Goal: Information Seeking & Learning: Check status

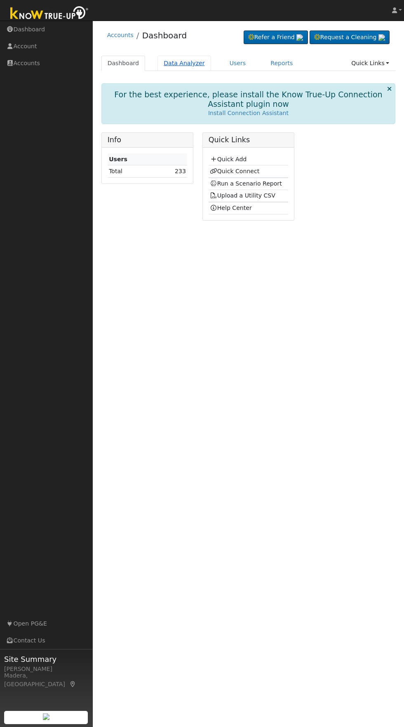
click at [172, 63] on link "Data Analyzer" at bounding box center [185, 63] width 54 height 15
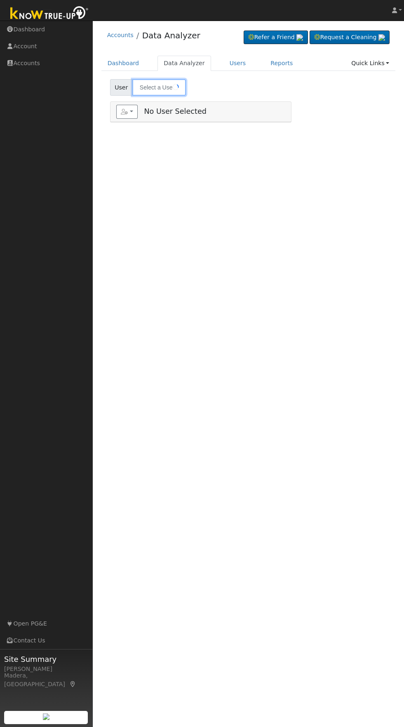
type input "[PERSON_NAME]"
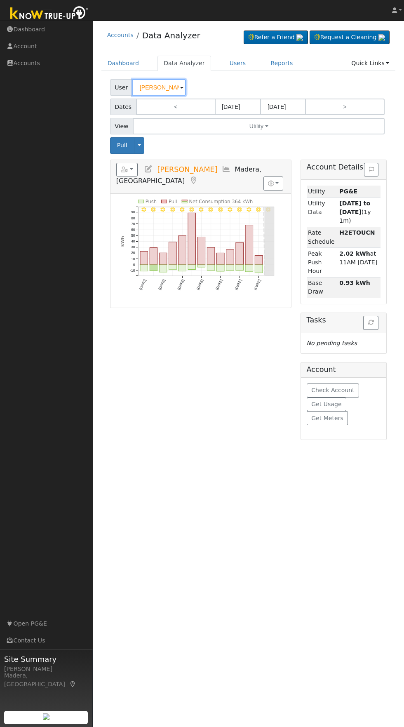
click at [148, 88] on input "[PERSON_NAME]" at bounding box center [159, 87] width 54 height 17
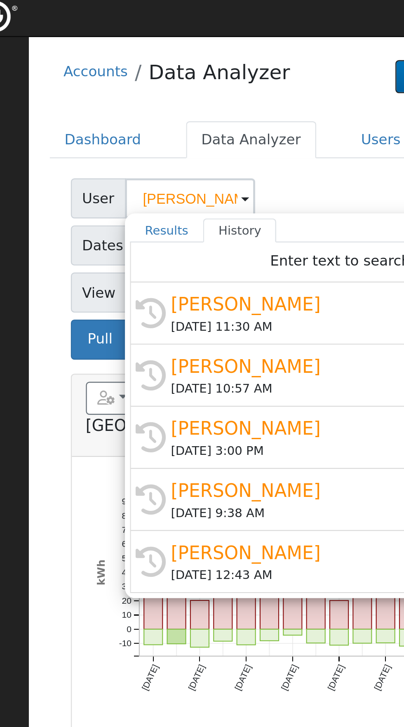
click at [200, 43] on div "Accounts Data Analyzer Refer a Friend Request a Cleaning" at bounding box center [248, 37] width 295 height 25
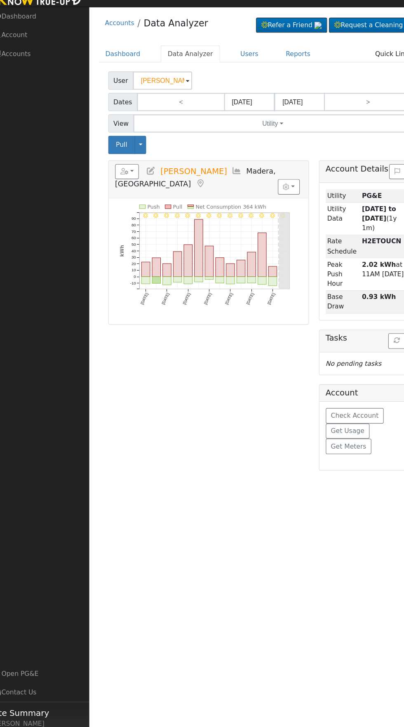
click at [150, 172] on icon at bounding box center [148, 168] width 9 height 7
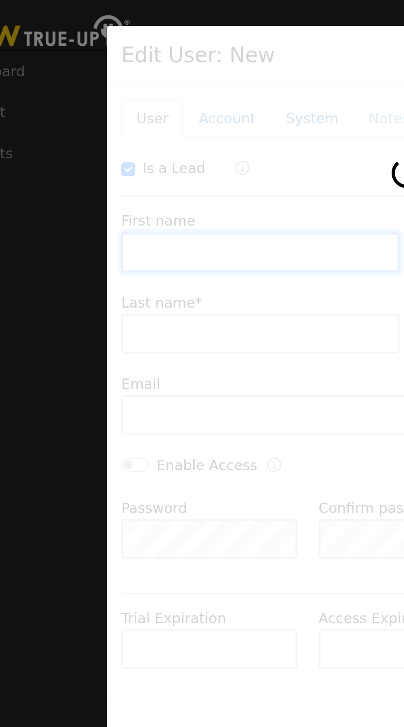
checkbox input "true"
type input "Kylie"
type input "Plantaz"
type input "kylieplantaz@gmail.com"
type input "Default Account"
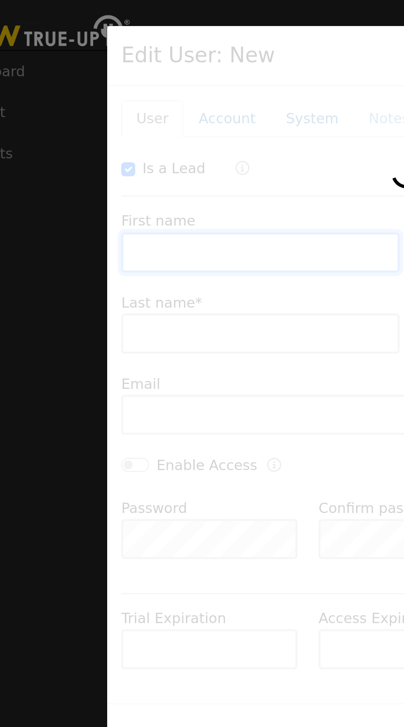
type input "[STREET_ADDRESS]"
type input "Madera"
type input "CA"
type input "93636"
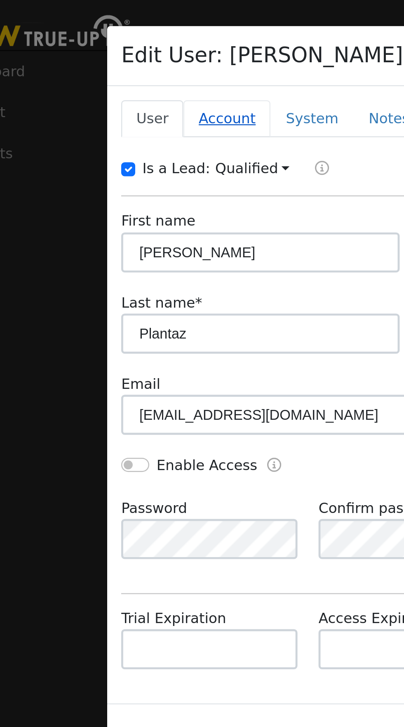
click at [126, 50] on link "Account" at bounding box center [128, 48] width 36 height 15
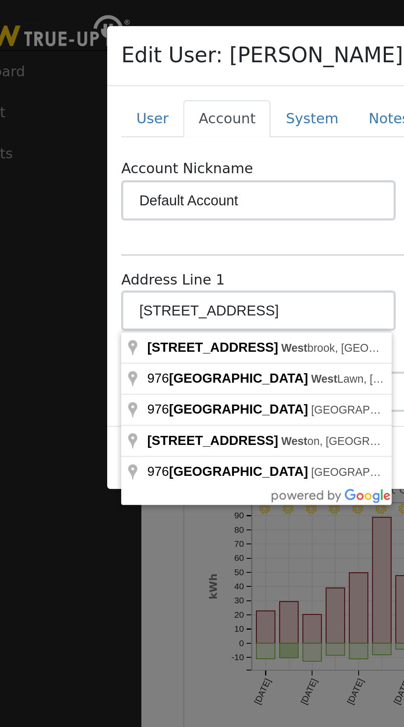
click at [82, 31] on div "Edit User: Kylie Plantaz Default Account Default Account 976 Spring Street West…" at bounding box center [202, 23] width 247 height 25
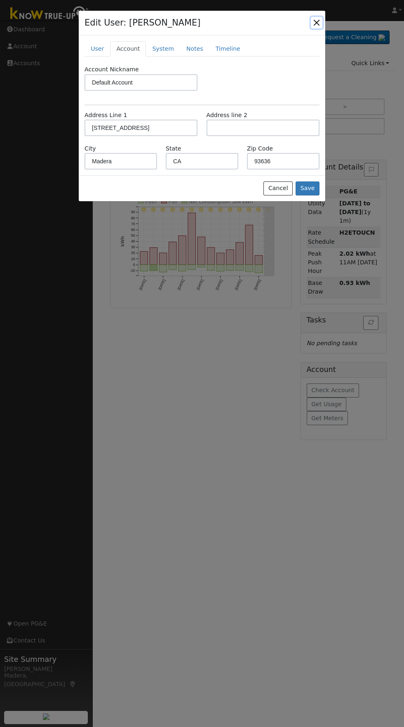
click at [316, 23] on button "button" at bounding box center [317, 23] width 12 height 12
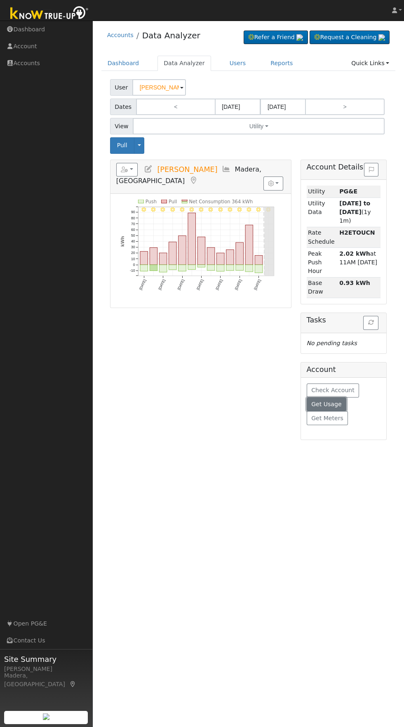
click at [317, 401] on span "Get Usage" at bounding box center [326, 404] width 30 height 7
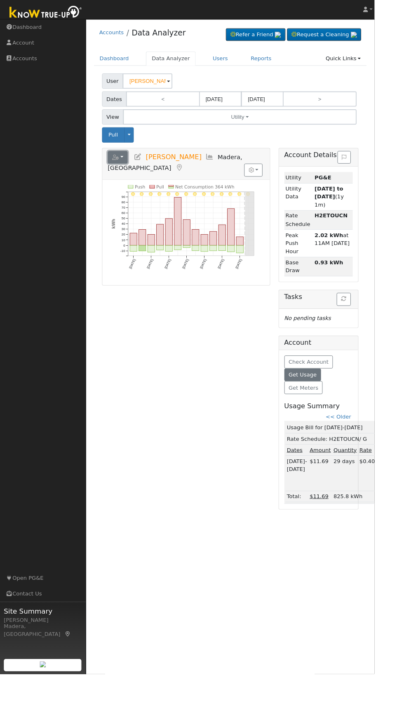
click at [125, 170] on icon "button" at bounding box center [124, 170] width 7 height 6
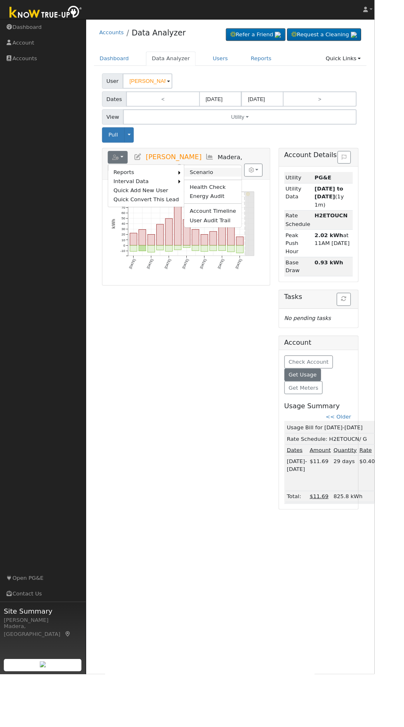
click at [207, 188] on link "Scenario" at bounding box center [229, 186] width 61 height 10
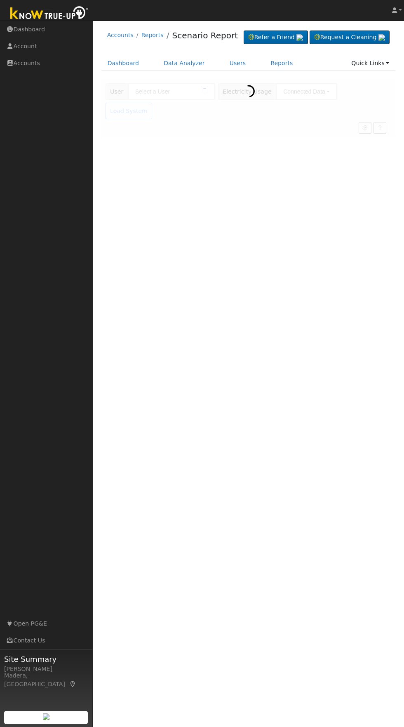
type input "[PERSON_NAME]"
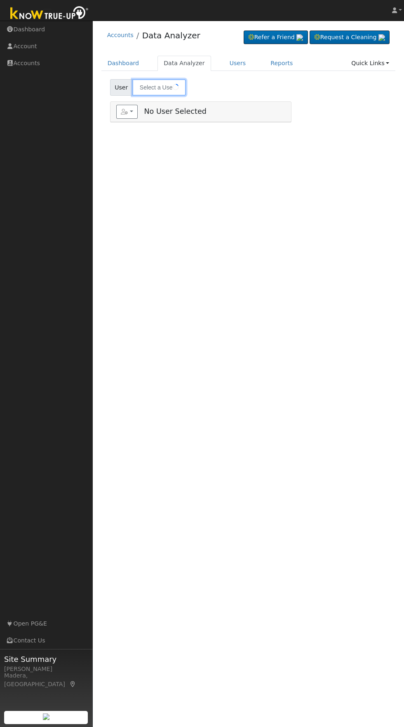
type input "[PERSON_NAME]"
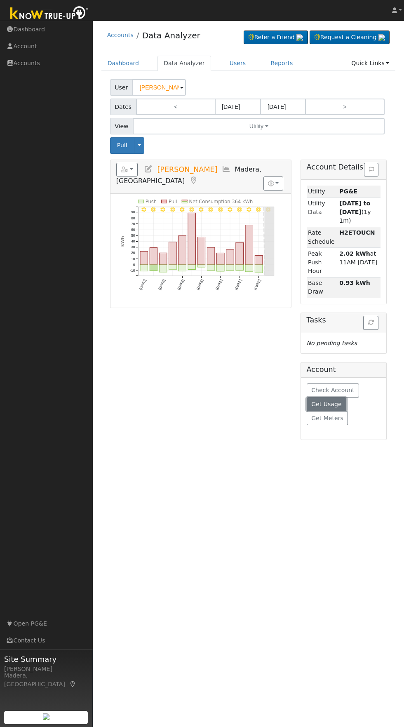
click at [335, 401] on span "Get Usage" at bounding box center [326, 404] width 30 height 7
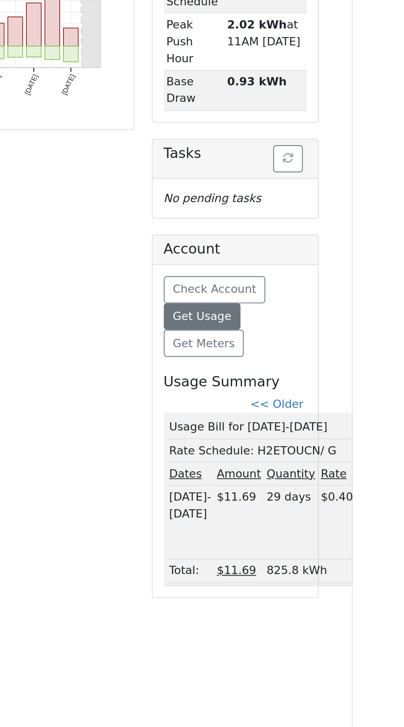
copy td "Usage Bill for [DATE]-[DATE]"
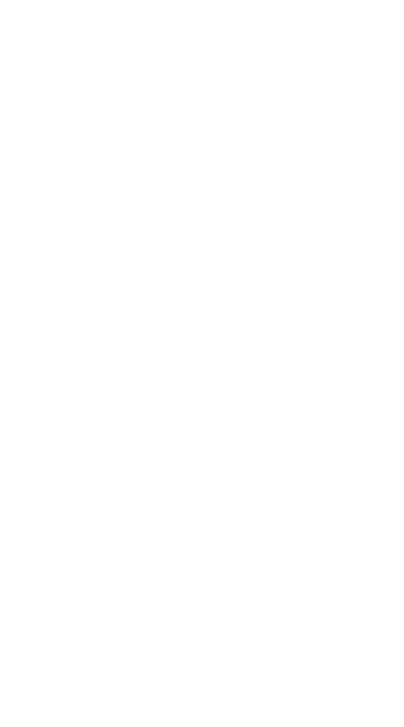
type input "[PERSON_NAME]"
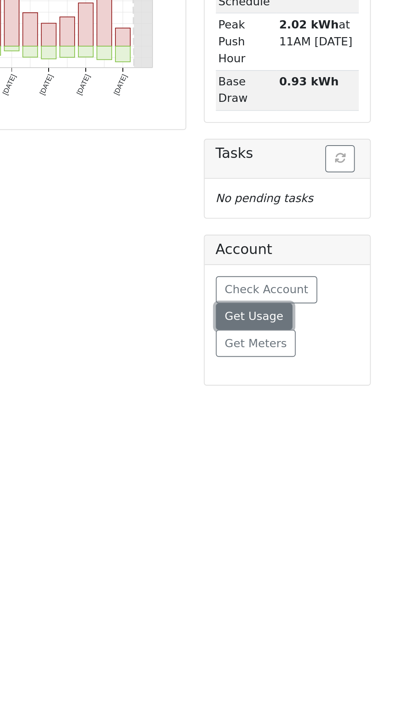
click at [316, 401] on span "Get Usage" at bounding box center [326, 404] width 30 height 7
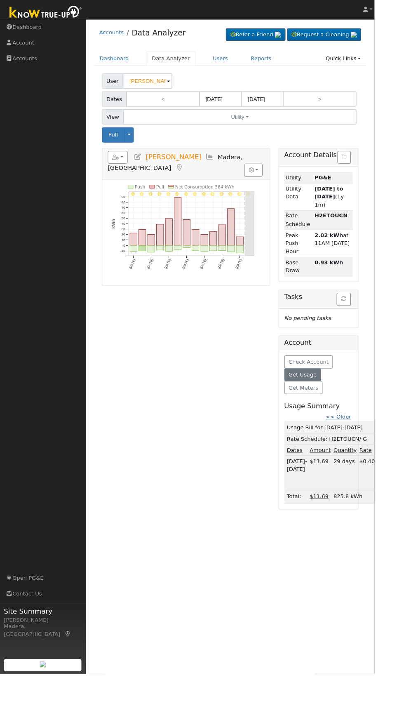
click at [367, 446] on link "<< Older" at bounding box center [364, 449] width 27 height 7
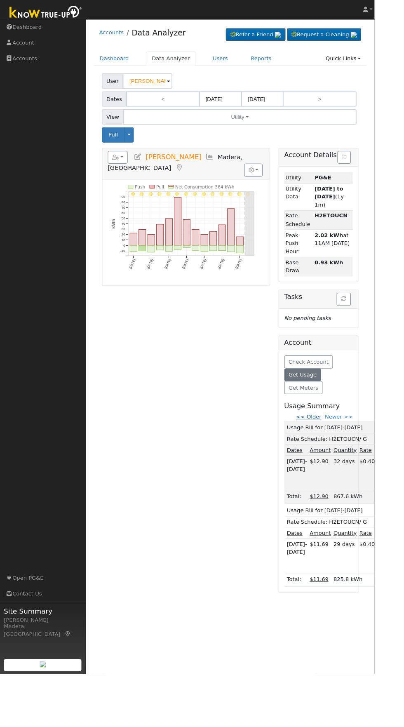
click at [336, 446] on link "<< Older" at bounding box center [333, 449] width 27 height 7
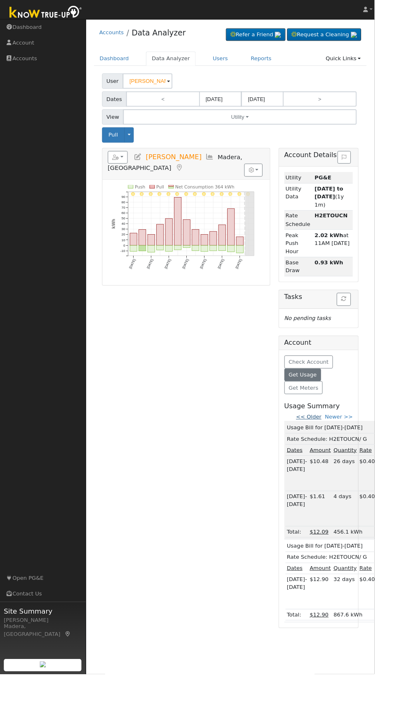
click at [340, 446] on link "<< Older" at bounding box center [333, 449] width 27 height 7
click at [338, 446] on link "<< Older" at bounding box center [333, 449] width 27 height 7
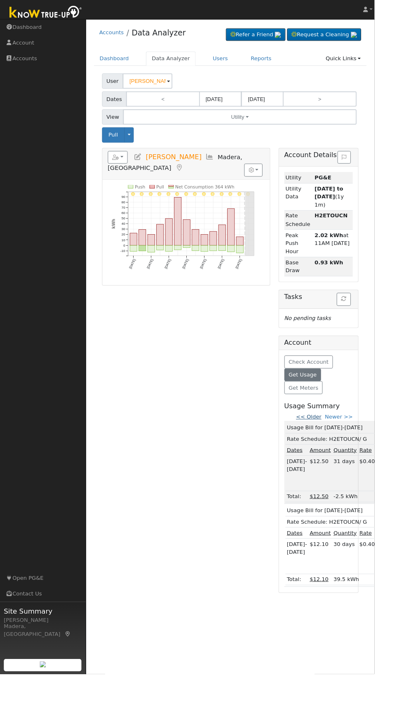
click at [339, 446] on link "<< Older" at bounding box center [333, 449] width 27 height 7
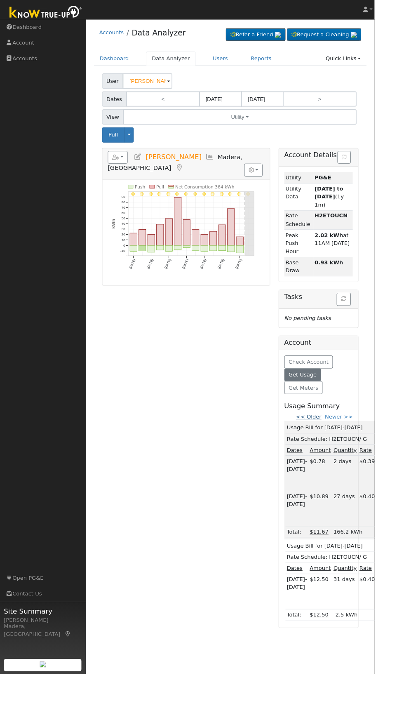
click at [336, 446] on link "<< Older" at bounding box center [333, 449] width 27 height 7
click at [337, 446] on link "<< Older" at bounding box center [333, 449] width 27 height 7
click at [335, 446] on link "<< Older" at bounding box center [333, 449] width 27 height 7
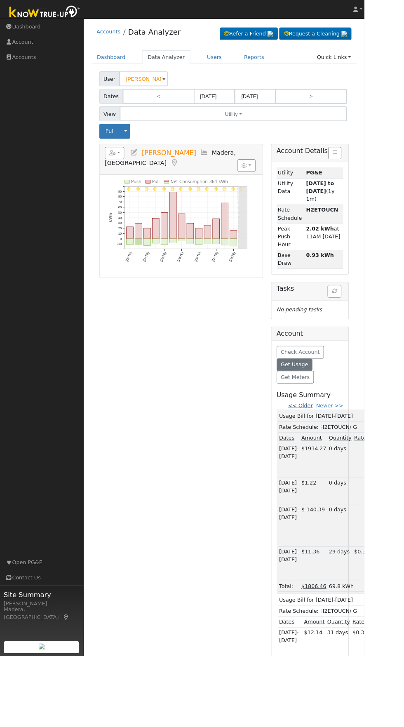
click at [336, 446] on link "<< Older" at bounding box center [333, 449] width 27 height 7
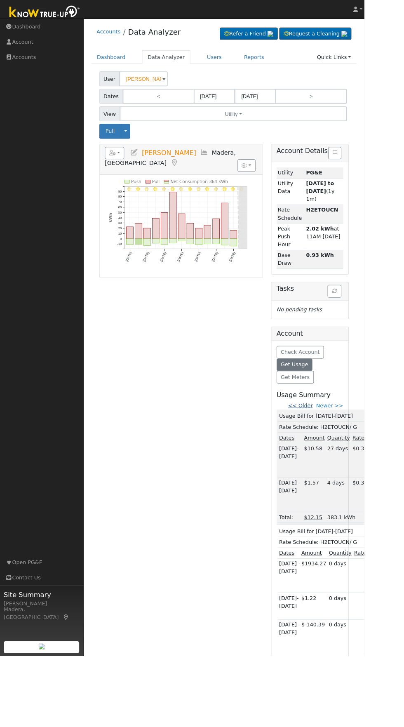
click at [335, 446] on link "<< Older" at bounding box center [333, 449] width 27 height 7
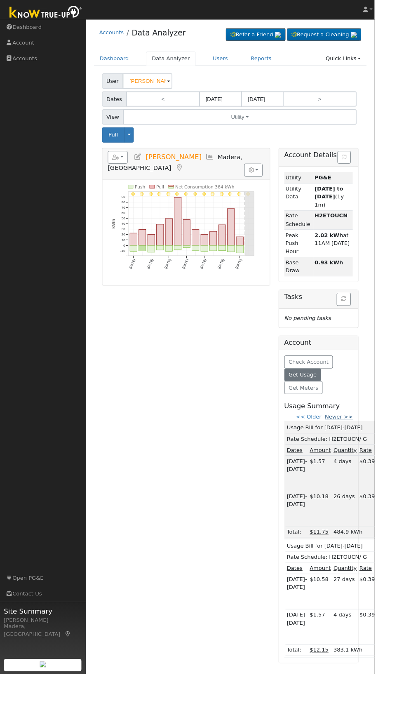
click at [371, 446] on link "Newer >>" at bounding box center [366, 449] width 30 height 7
